Goal: Information Seeking & Learning: Compare options

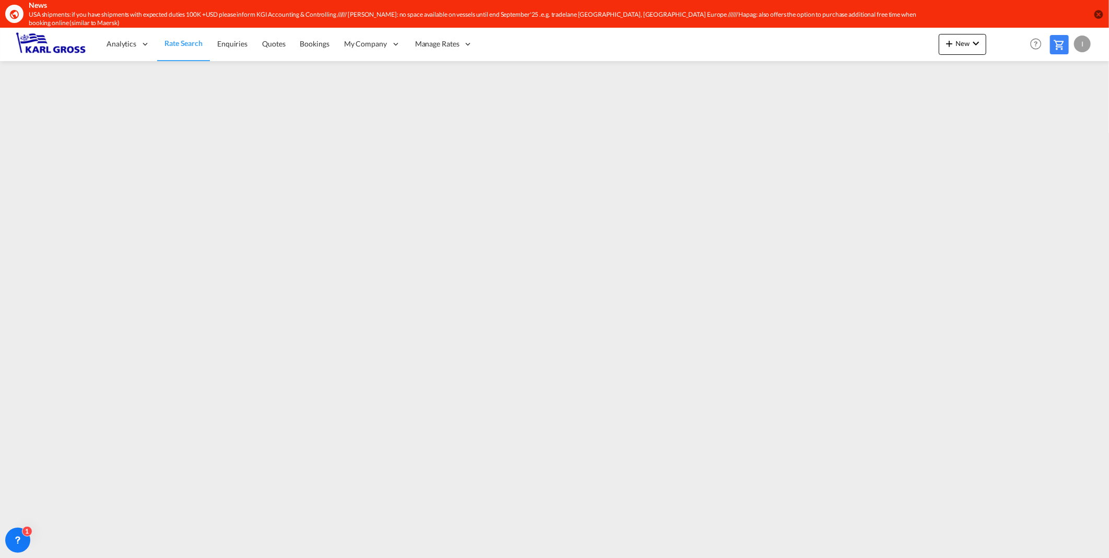
click at [189, 39] on span "Rate Search" at bounding box center [183, 43] width 38 height 9
